Goal: Information Seeking & Learning: Learn about a topic

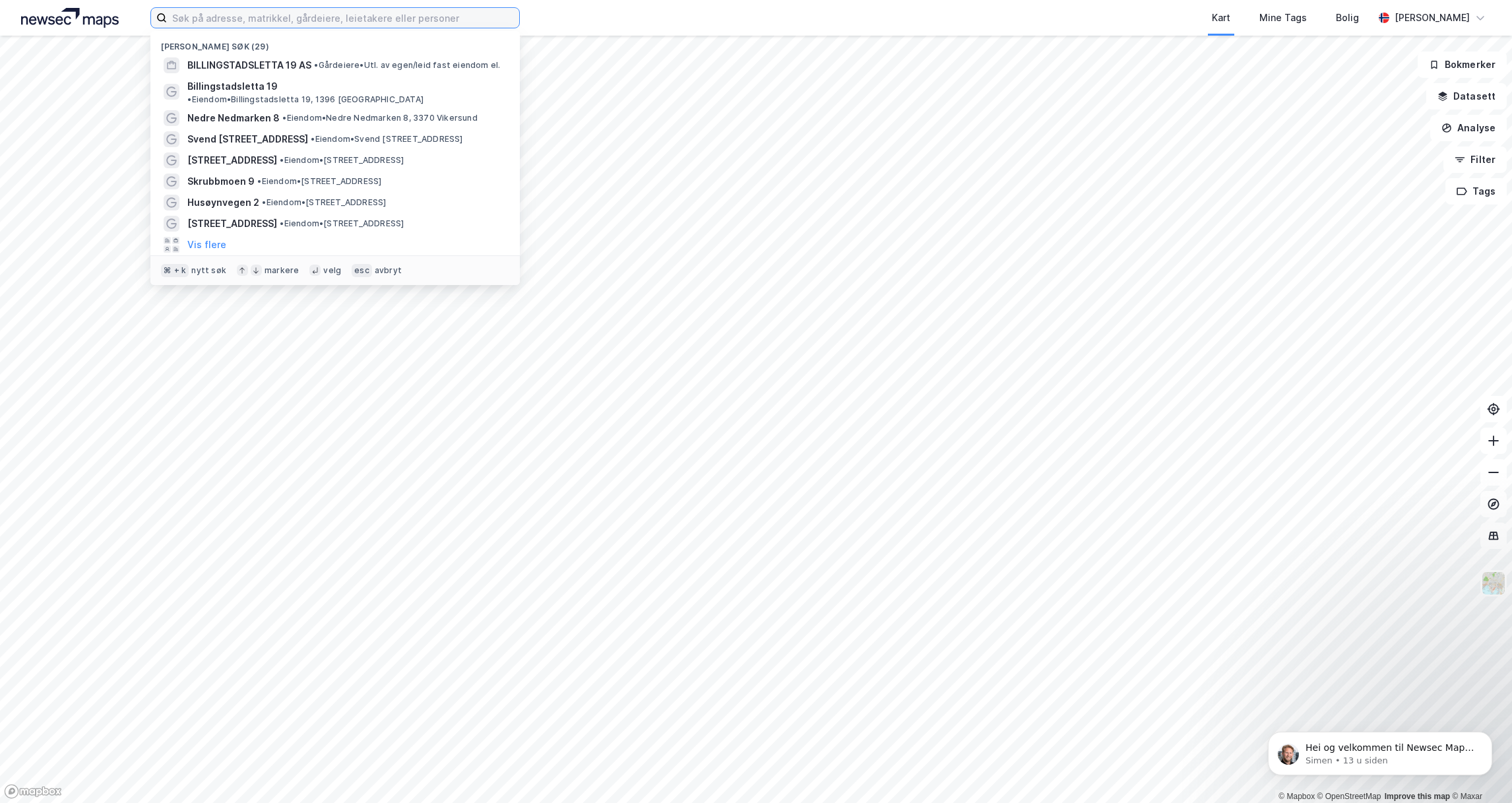
click at [236, 20] on input at bounding box center [343, 18] width 352 height 20
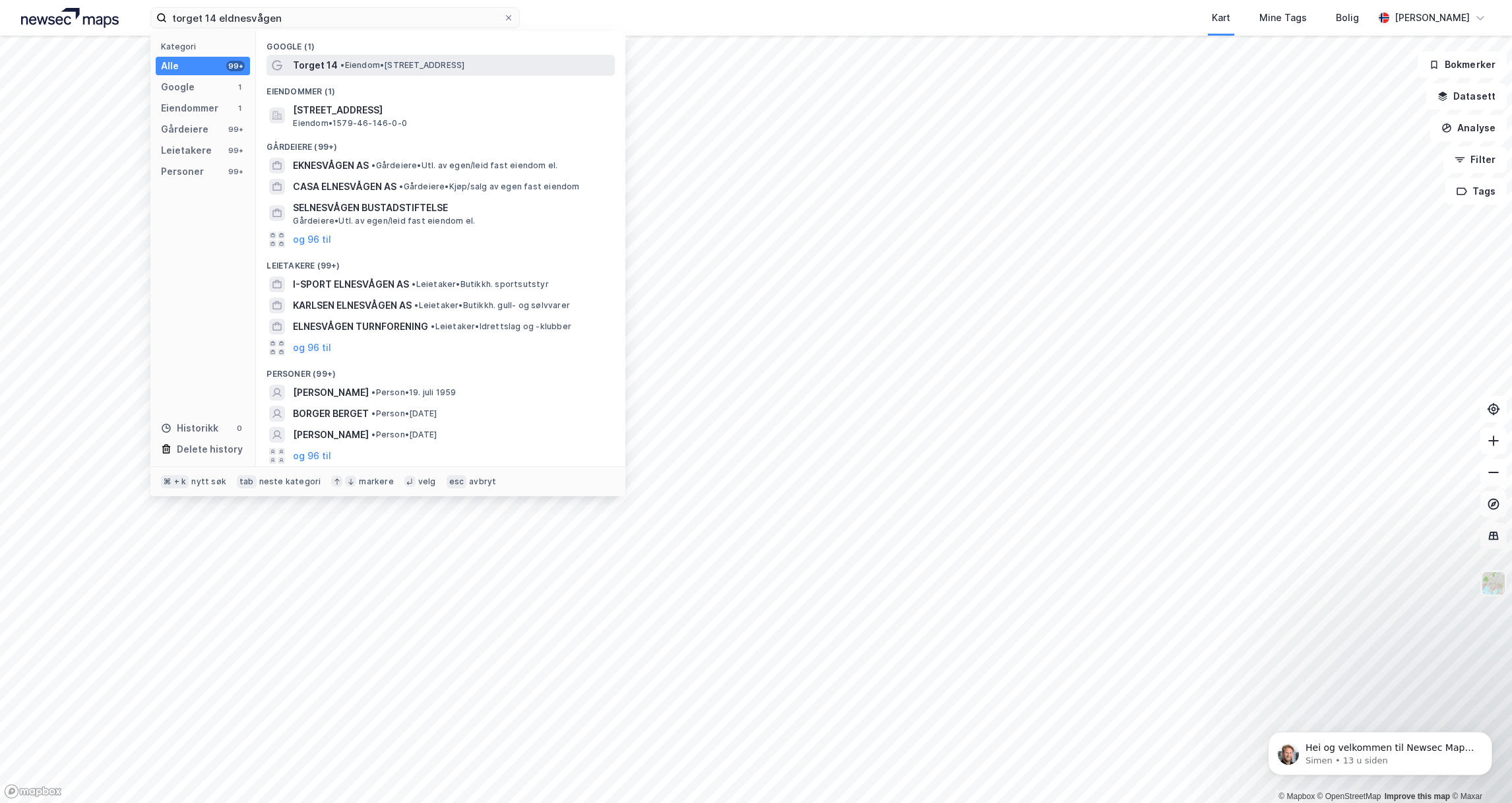
click at [329, 65] on span "Torget 14" at bounding box center [316, 65] width 45 height 16
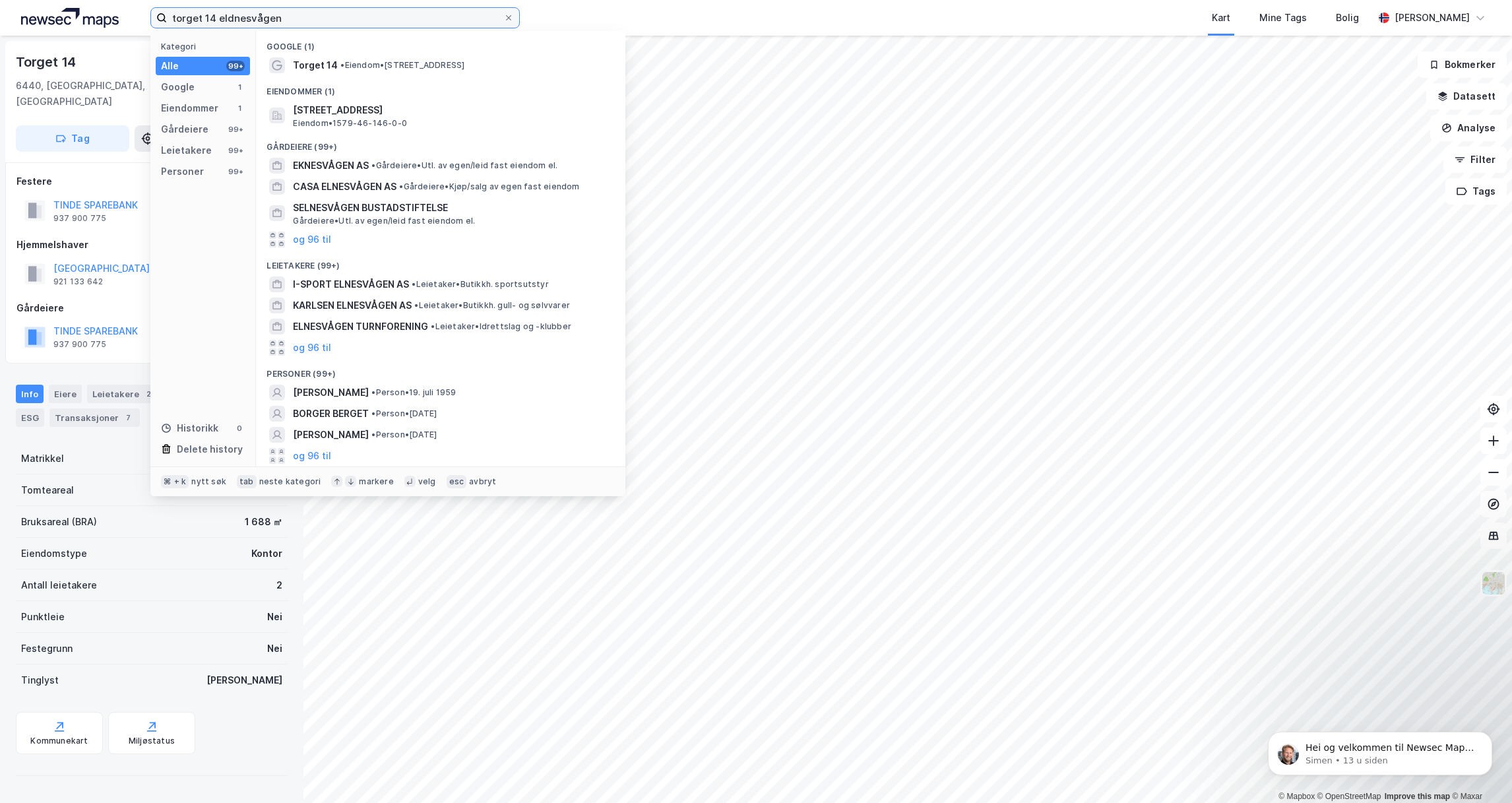
drag, startPoint x: 250, startPoint y: 14, endPoint x: 161, endPoint y: 10, distance: 89.1
click at [161, 10] on label "torget 14 eldnesvågen" at bounding box center [335, 18] width 370 height 21
click at [167, 10] on input "torget 14 eldnesvågen" at bounding box center [334, 18] width 336 height 20
drag, startPoint x: 350, startPoint y: 18, endPoint x: 402, endPoint y: 28, distance: 53.0
click at [349, 18] on input "torget 14 eldnesvågen" at bounding box center [334, 18] width 336 height 20
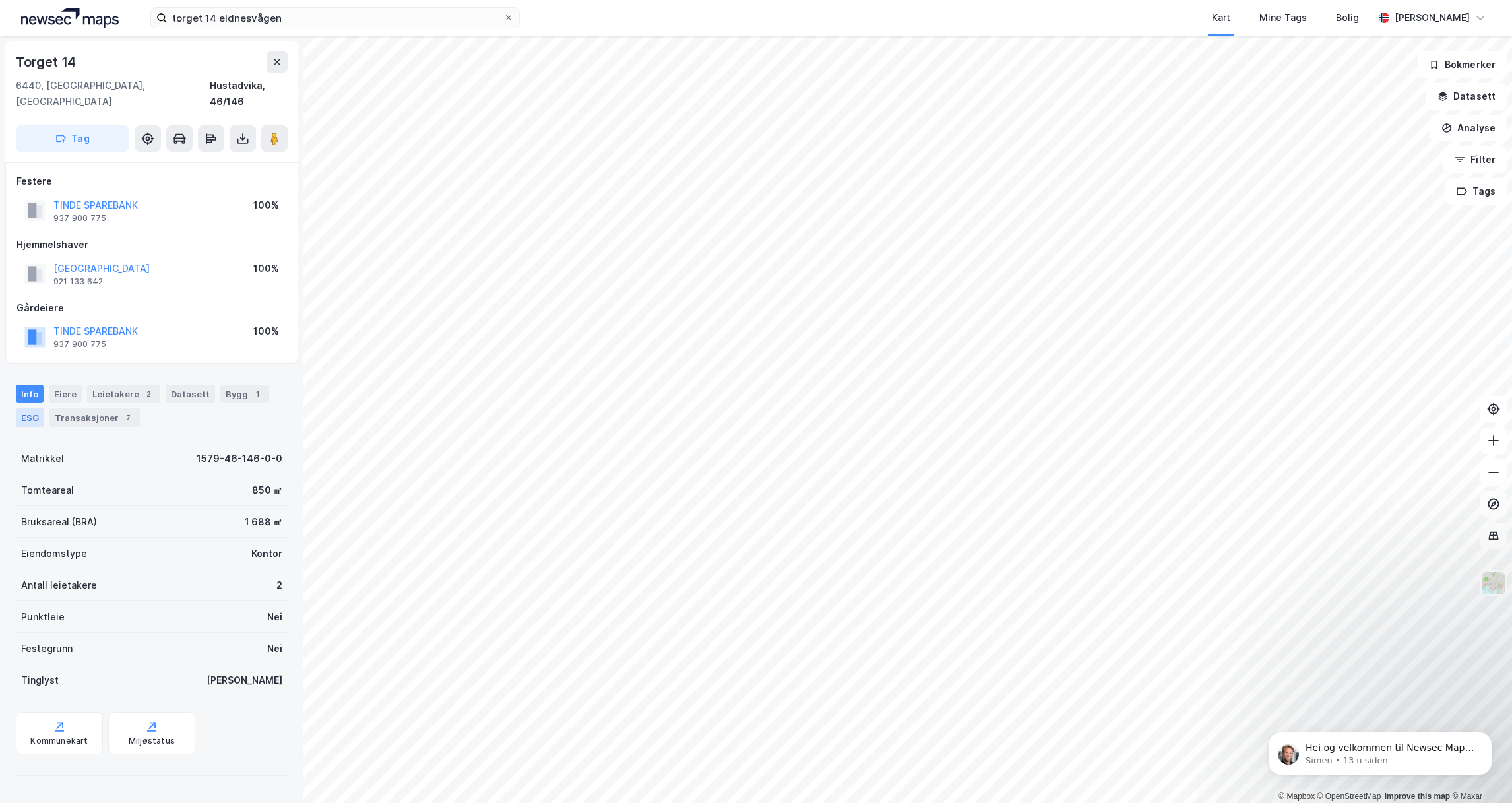
click at [34, 409] on div "ESG" at bounding box center [30, 418] width 28 height 19
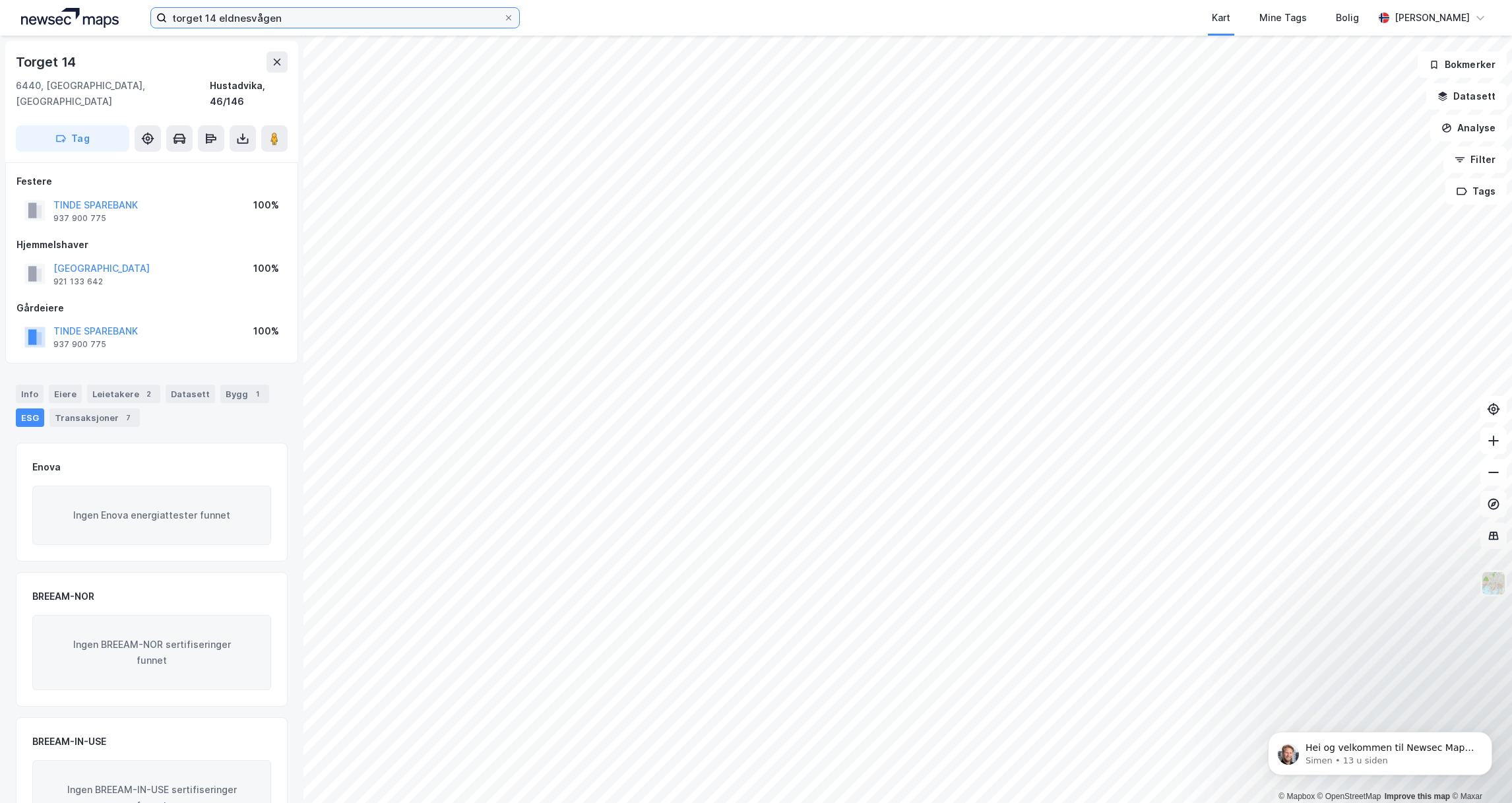
click at [296, 20] on input "torget 14 eldnesvågen" at bounding box center [334, 18] width 336 height 20
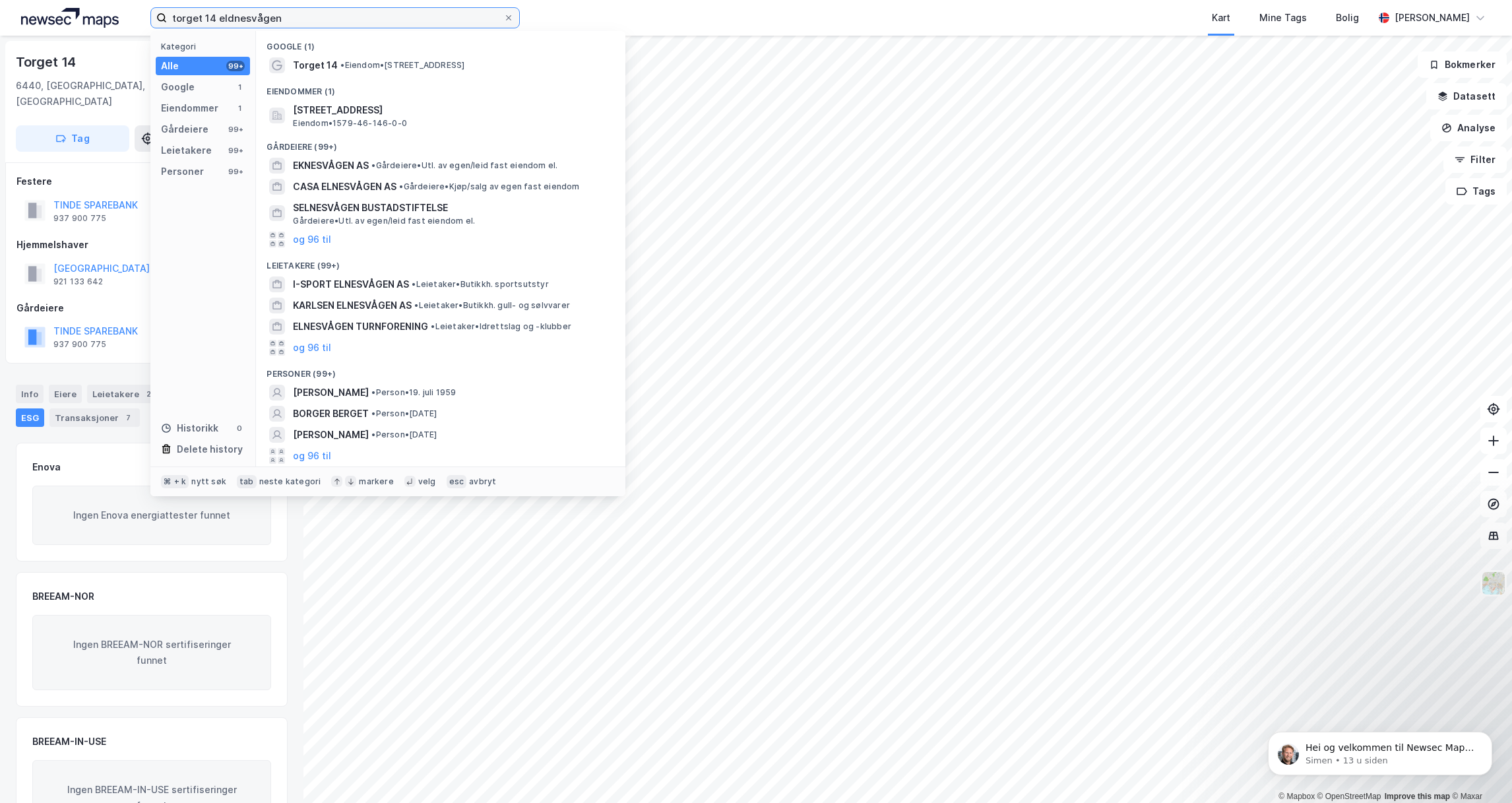
drag, startPoint x: 159, startPoint y: 13, endPoint x: 94, endPoint y: 13, distance: 65.0
click at [94, 13] on div "torget 14 eldnesvågen Kategori Alle 99+ Google 1 Eiendommer 1 Gårdeiere 99+ Lei…" at bounding box center [756, 18] width 1512 height 35
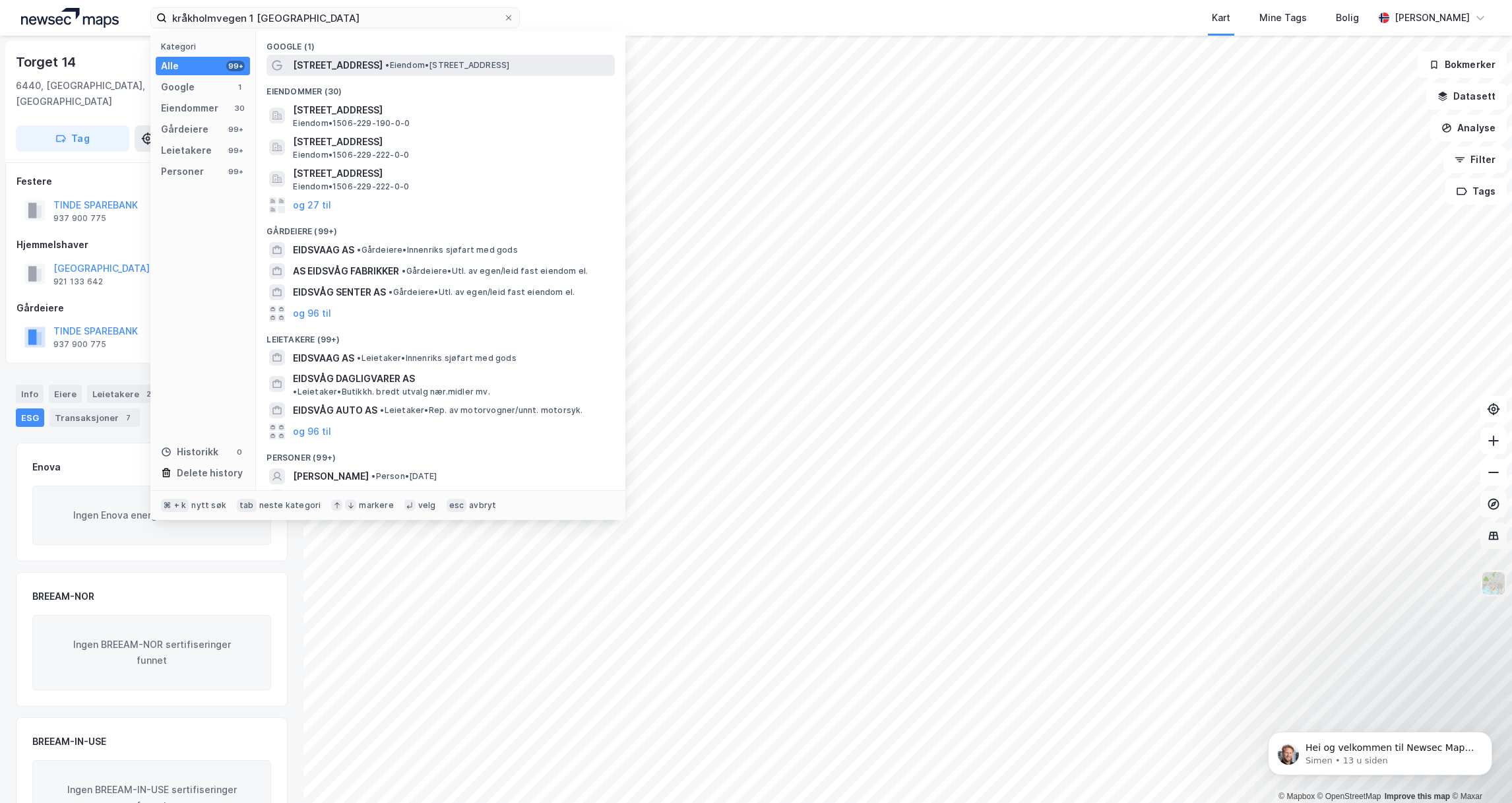
drag, startPoint x: 293, startPoint y: 42, endPoint x: 313, endPoint y: 63, distance: 29.0
click at [313, 63] on span "[STREET_ADDRESS]" at bounding box center [338, 65] width 89 height 16
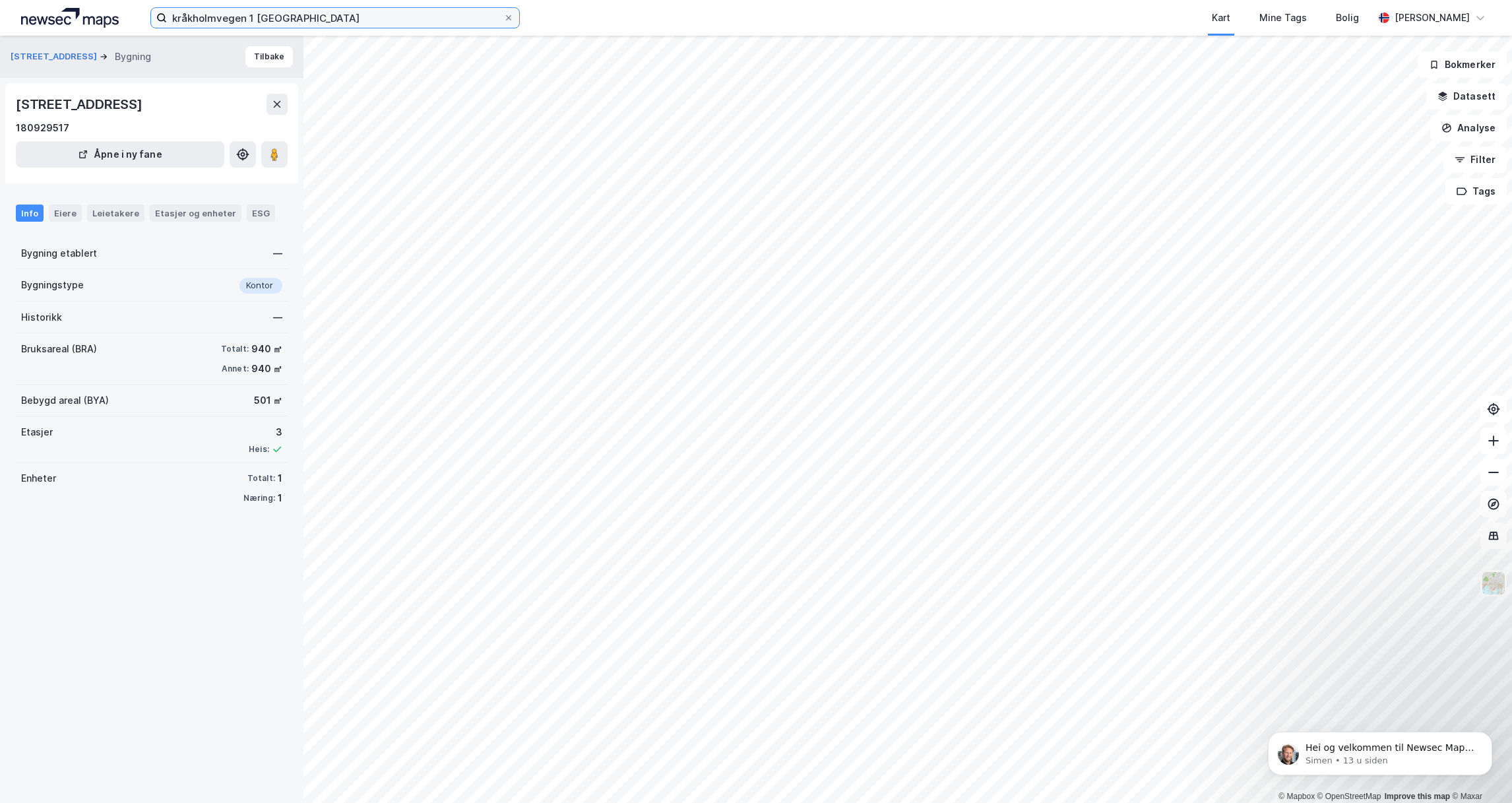
click at [326, 12] on input "kråkholmvegen 1 [GEOGRAPHIC_DATA]" at bounding box center [334, 18] width 336 height 20
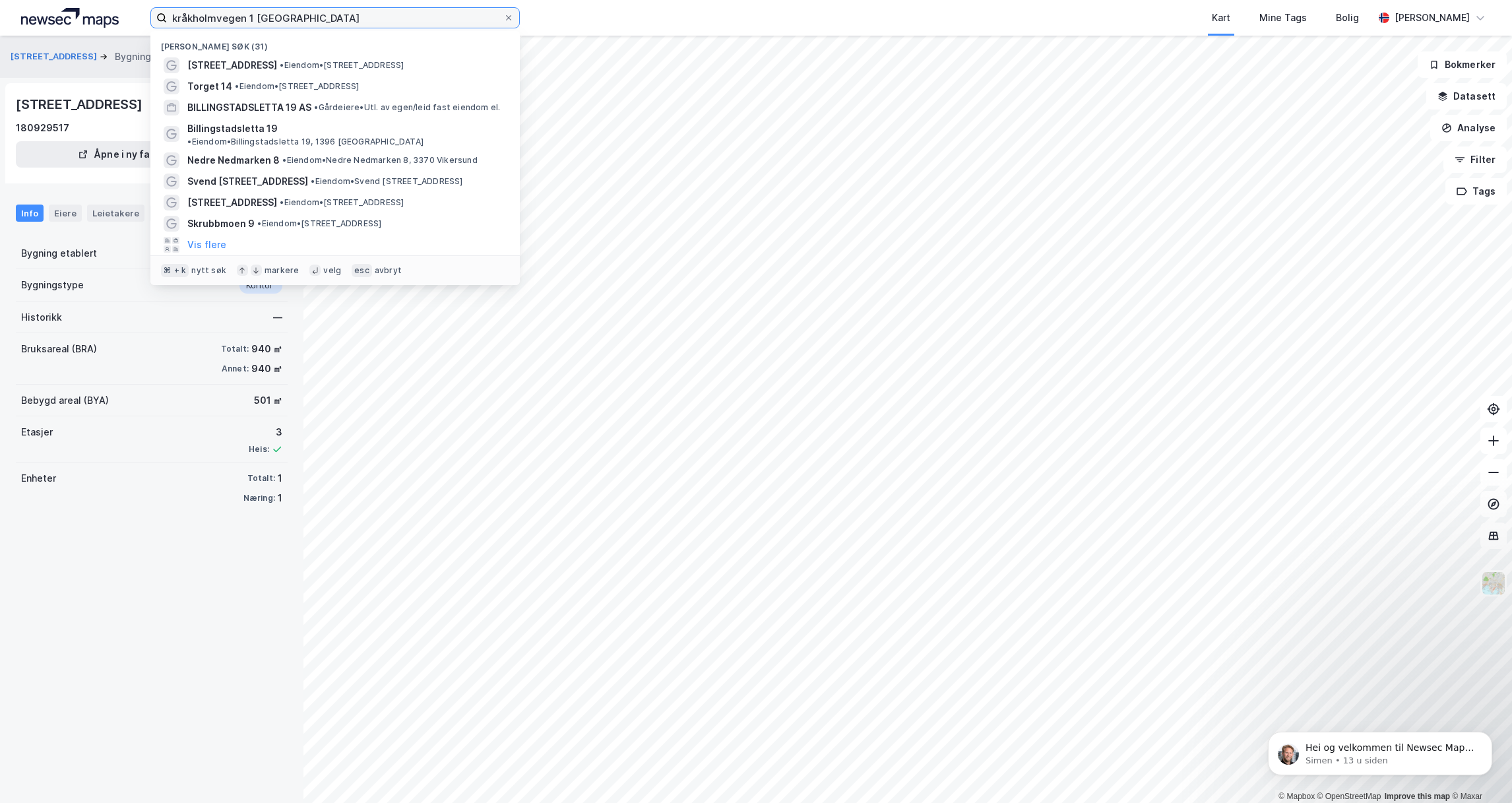
drag, startPoint x: 339, startPoint y: 18, endPoint x: 163, endPoint y: 16, distance: 176.0
click at [163, 16] on label "kråkholmvegen 1 [GEOGRAPHIC_DATA]" at bounding box center [335, 18] width 370 height 21
click at [167, 16] on input "kråkholmvegen 1 [GEOGRAPHIC_DATA]" at bounding box center [334, 18] width 336 height 20
drag, startPoint x: 509, startPoint y: 164, endPoint x: 282, endPoint y: 13, distance: 272.6
click at [276, 14] on input "kråkholmvegen 1 [GEOGRAPHIC_DATA]" at bounding box center [334, 18] width 336 height 20
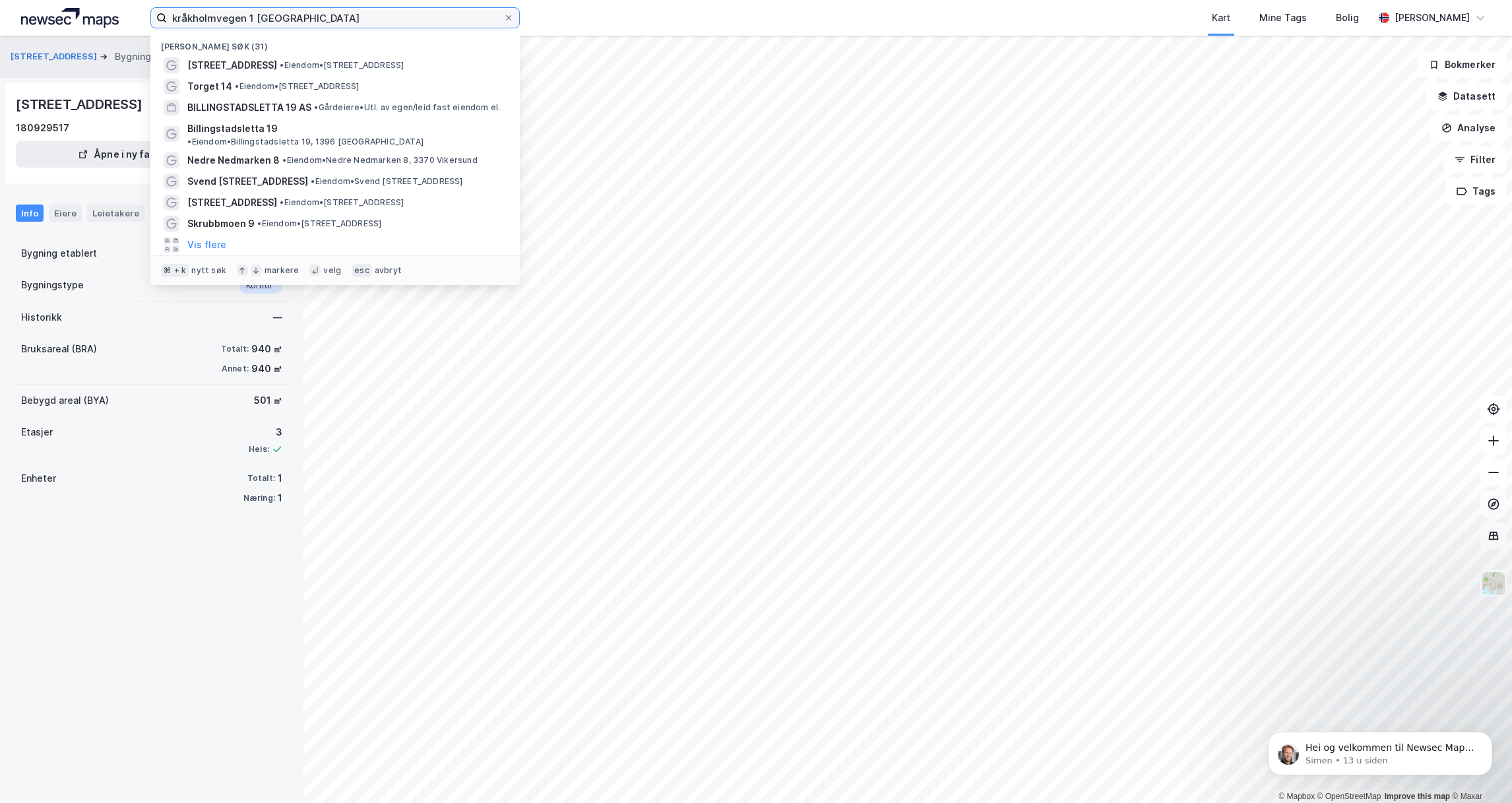
drag, startPoint x: 310, startPoint y: 14, endPoint x: 112, endPoint y: 12, distance: 198.0
click at [112, 12] on div "kråkholmvegen 1 Eidsvåg Nylige søk (31) [STREET_ADDRESS] • Eiendom • [STREET_AD…" at bounding box center [756, 18] width 1512 height 35
click at [442, 13] on input "kråkholmvegen 1 [GEOGRAPHIC_DATA]" at bounding box center [334, 18] width 336 height 20
drag, startPoint x: 317, startPoint y: 19, endPoint x: 101, endPoint y: 14, distance: 216.1
click at [101, 14] on div "kråkholmvegen 1 Eidsvåg Nylige søk (31) [STREET_ADDRESS] • Eiendom • [STREET_AD…" at bounding box center [756, 18] width 1512 height 35
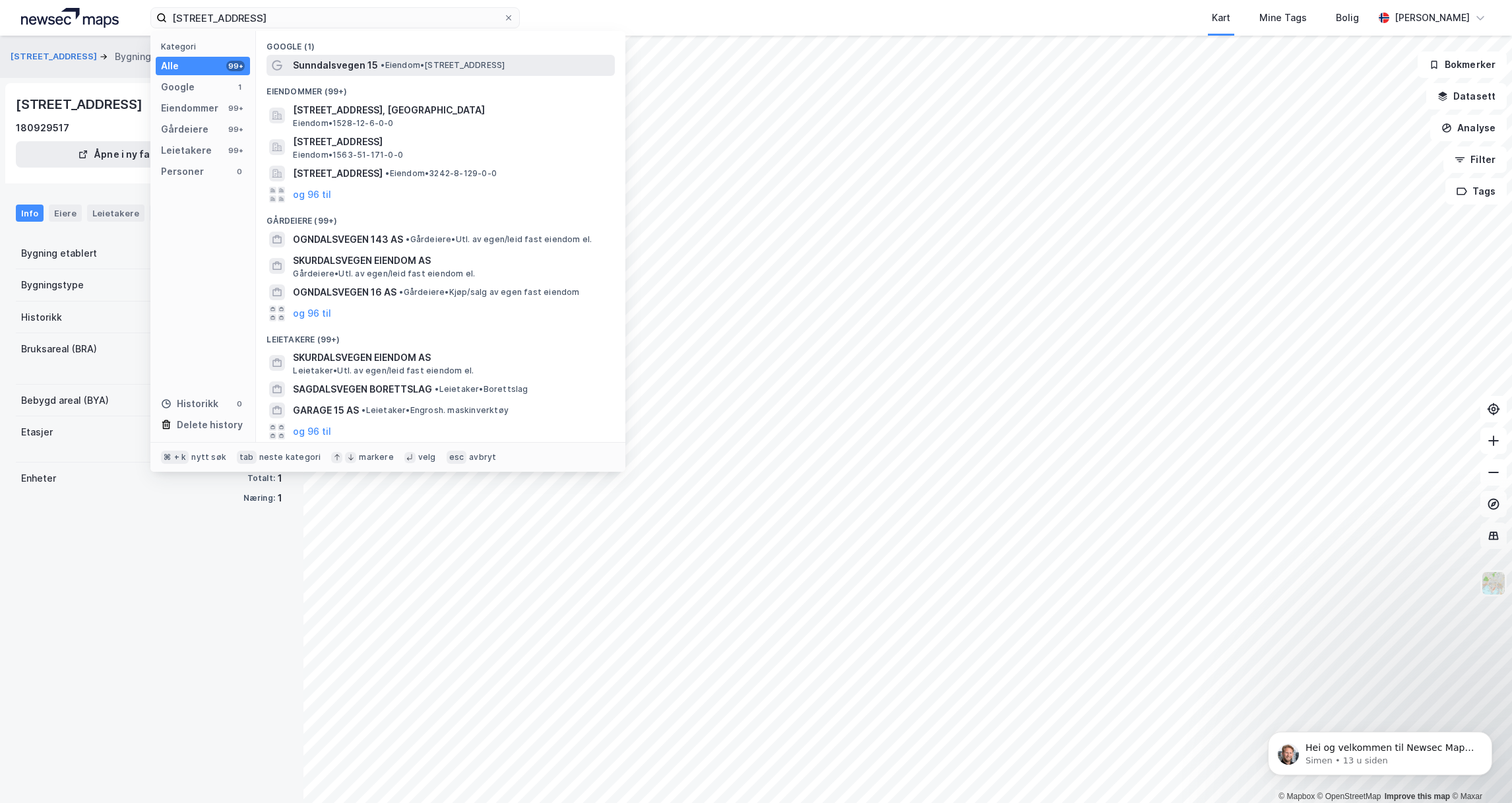
click at [317, 66] on span "Sunndalsvegen 15" at bounding box center [335, 65] width 85 height 16
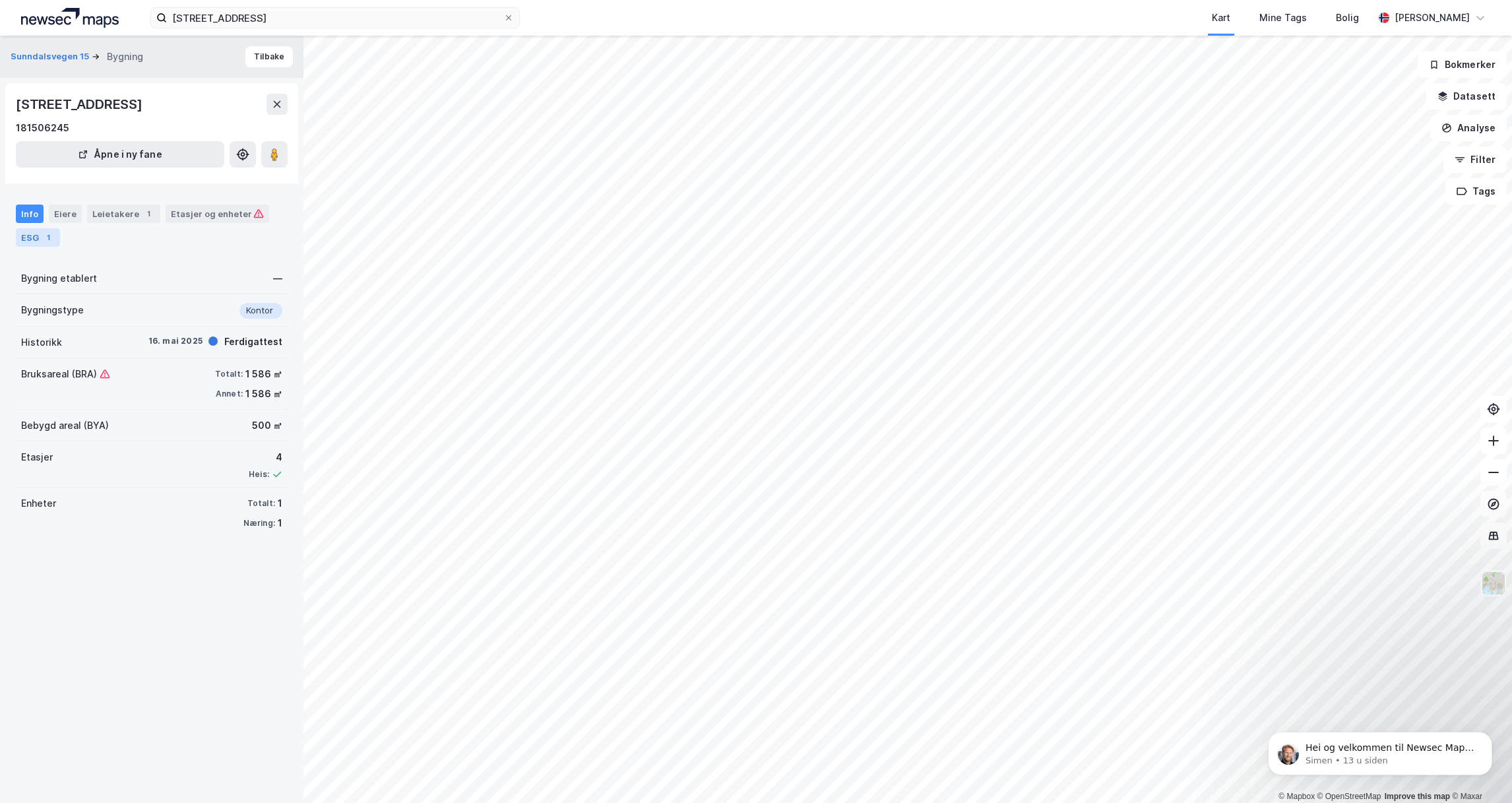
click at [48, 244] on div "1" at bounding box center [48, 238] width 13 height 13
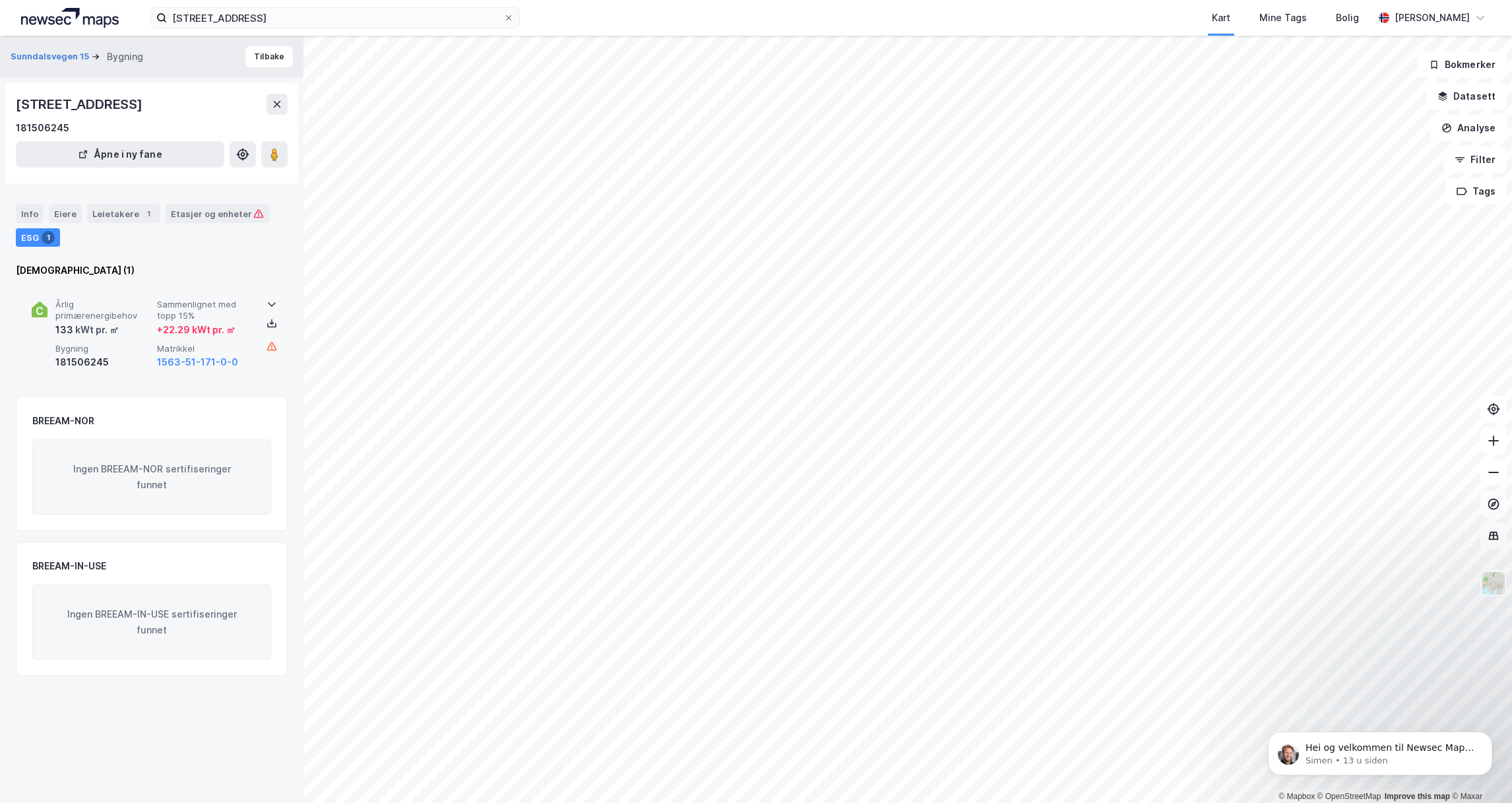
click at [269, 309] on icon at bounding box center [271, 304] width 10 height 10
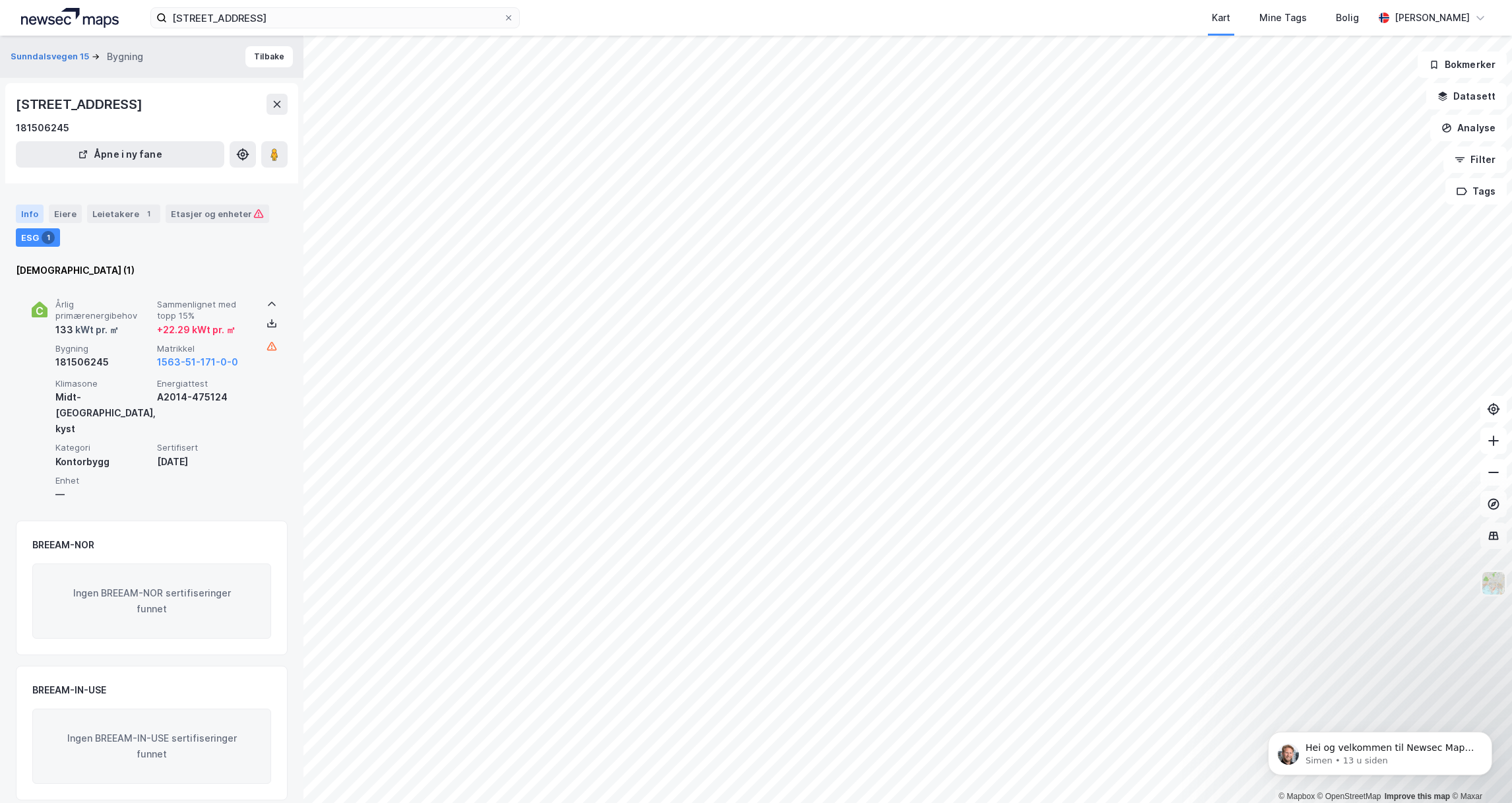
click at [29, 223] on div "Info" at bounding box center [30, 214] width 28 height 19
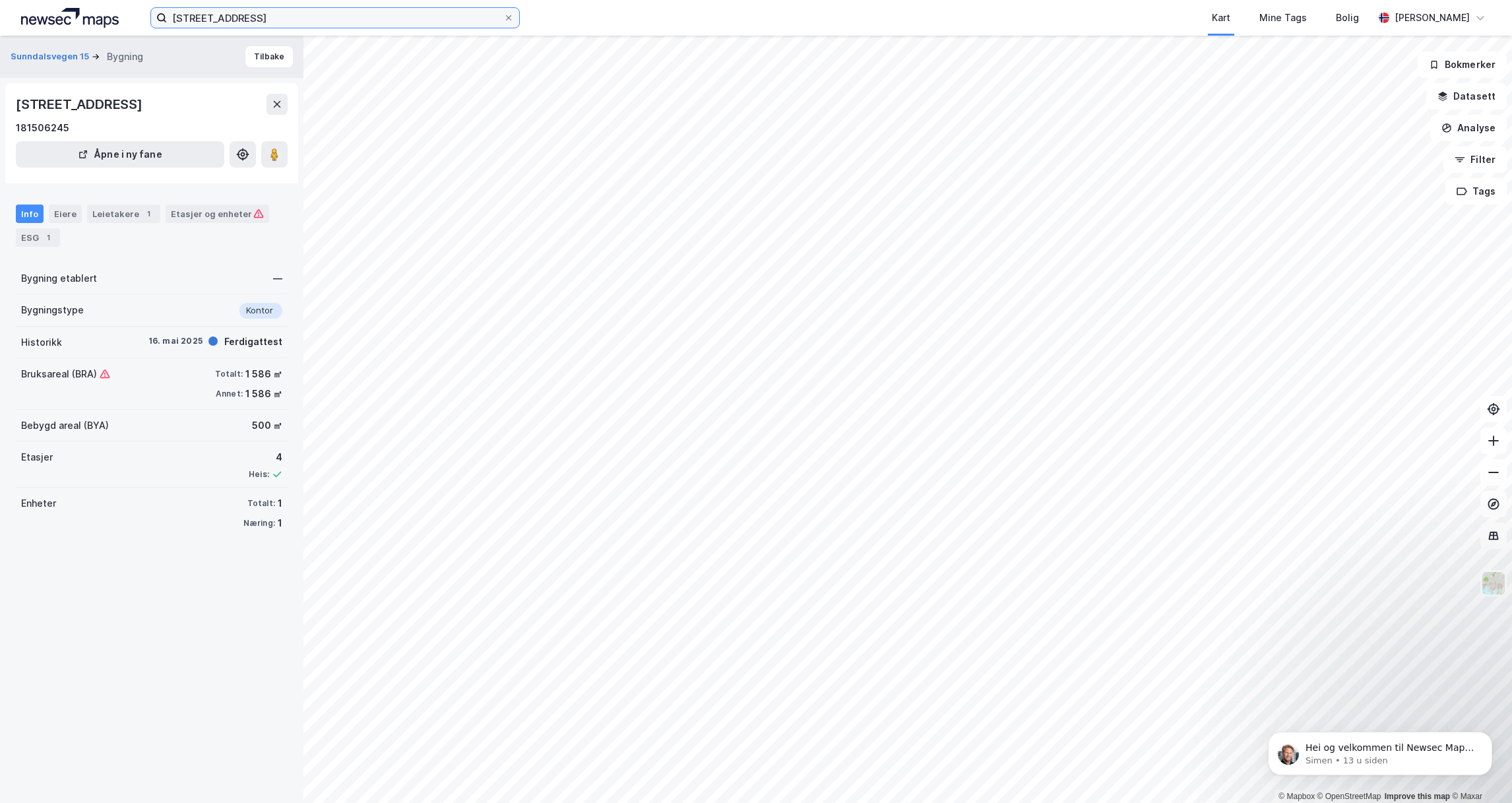
click at [301, 17] on input "[STREET_ADDRESS]" at bounding box center [334, 18] width 336 height 20
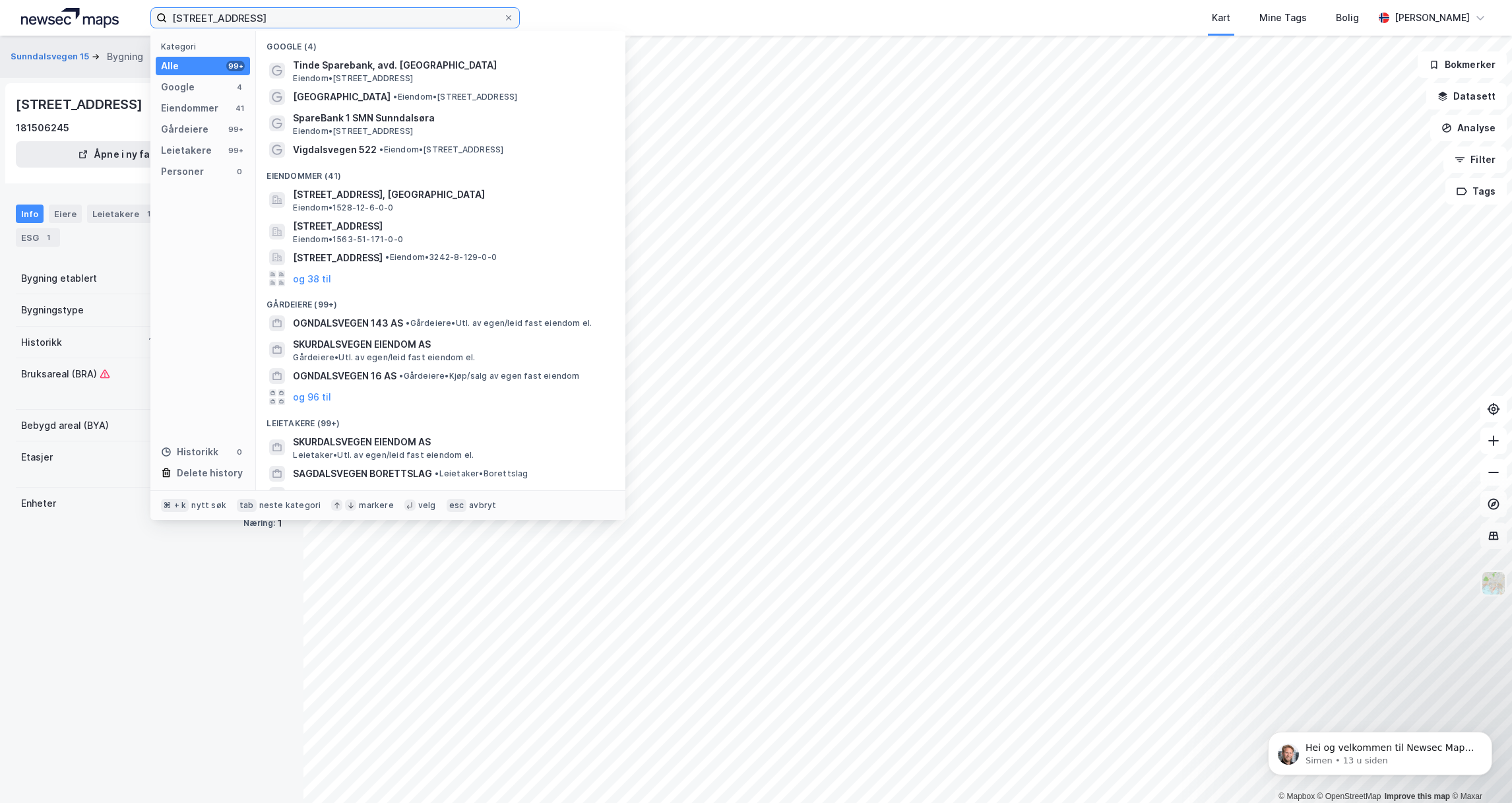
type input "[STREET_ADDRESS]"
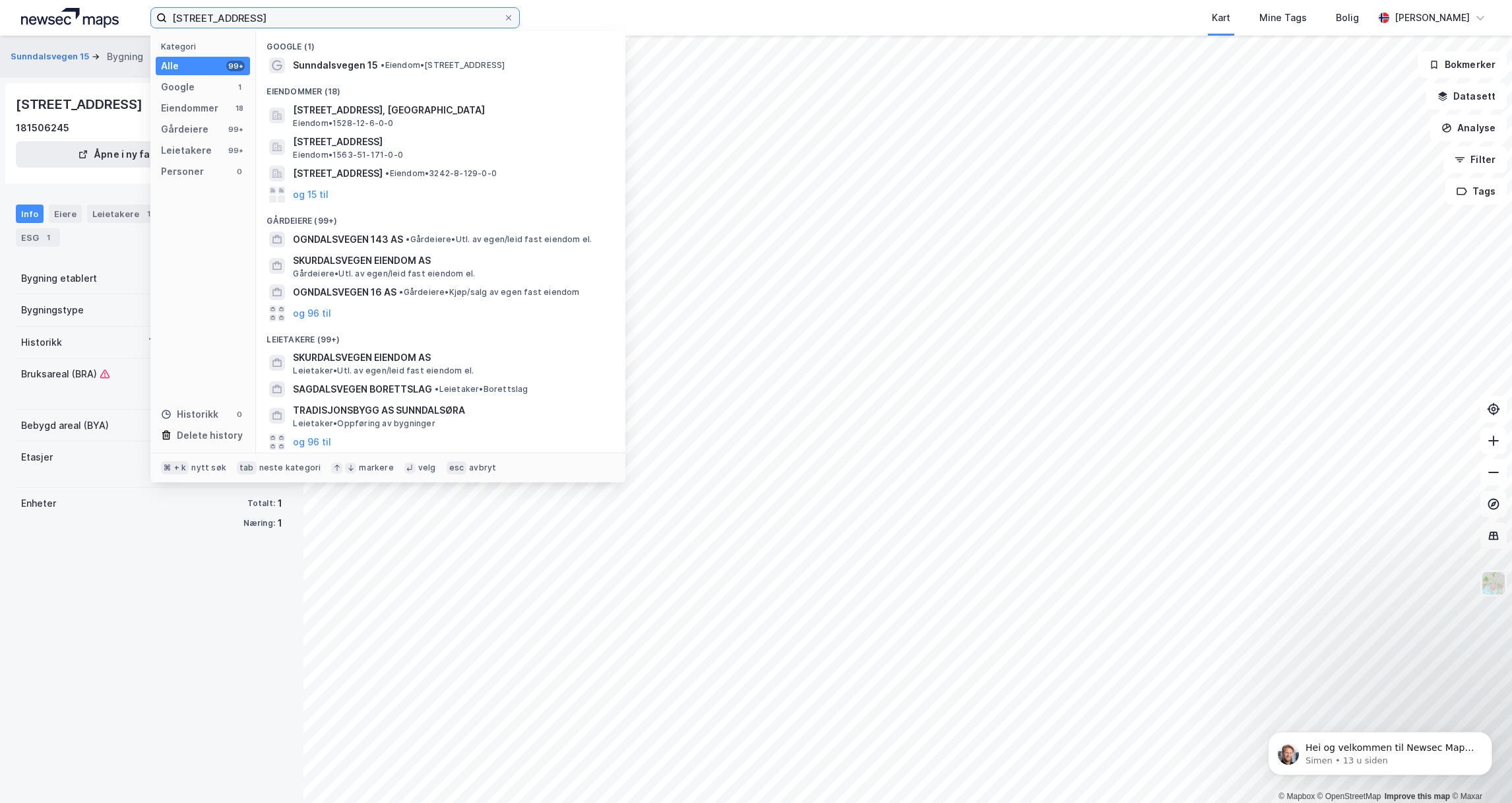
drag, startPoint x: 315, startPoint y: 20, endPoint x: 160, endPoint y: 20, distance: 155.0
click at [160, 20] on label "[STREET_ADDRESS]" at bounding box center [335, 18] width 370 height 21
click at [167, 20] on input "[STREET_ADDRESS]" at bounding box center [334, 18] width 336 height 20
